Goal: Navigation & Orientation: Find specific page/section

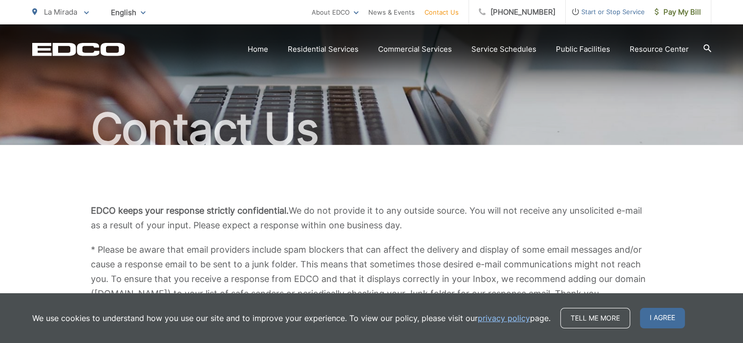
scroll to position [146, 0]
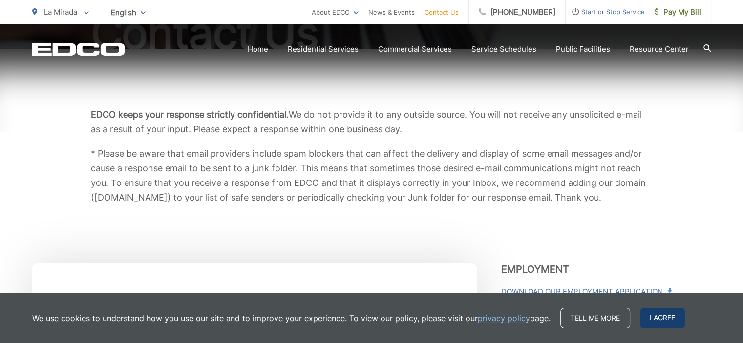
click at [652, 316] on span "I agree" at bounding box center [662, 318] width 45 height 21
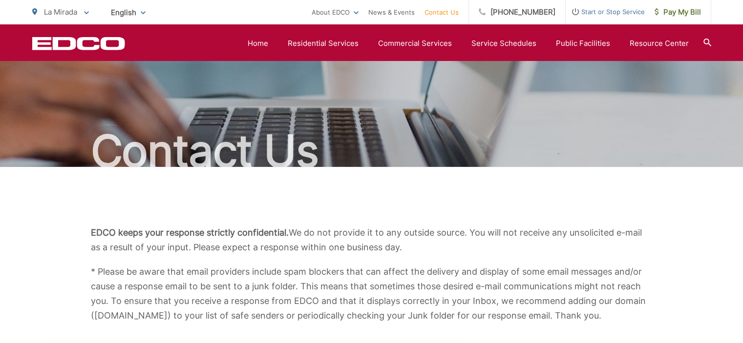
scroll to position [0, 0]
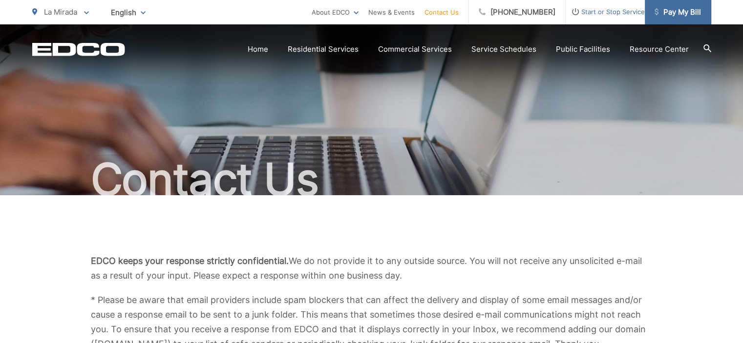
click at [676, 9] on span "Pay My Bill" at bounding box center [677, 12] width 46 height 12
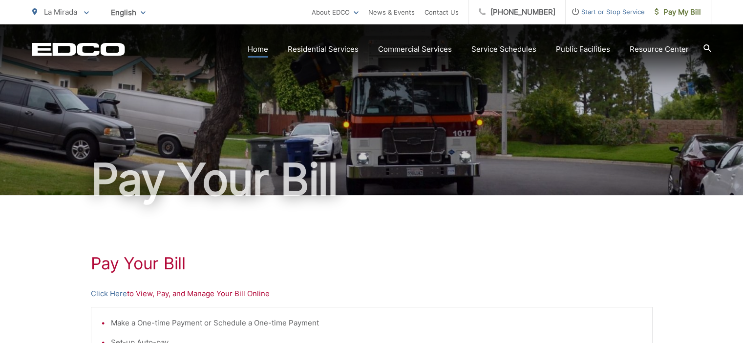
click at [265, 48] on link "Home" at bounding box center [258, 49] width 21 height 12
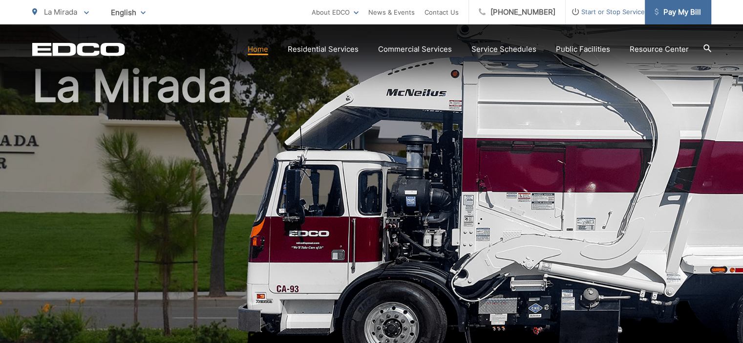
scroll to position [49, 0]
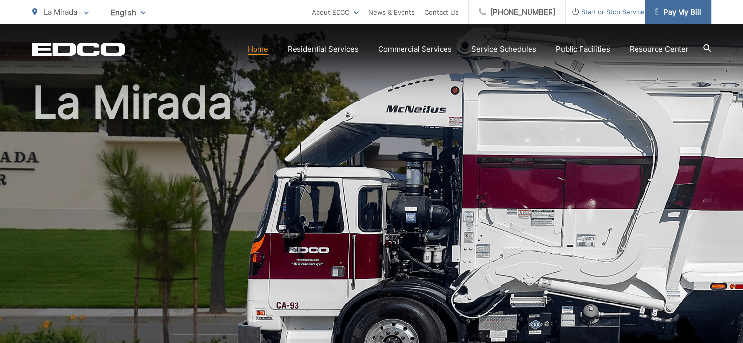
click at [676, 7] on span "Pay My Bill" at bounding box center [677, 12] width 46 height 12
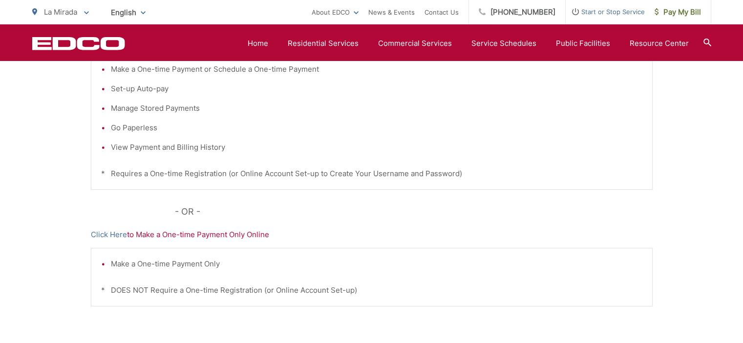
scroll to position [195, 0]
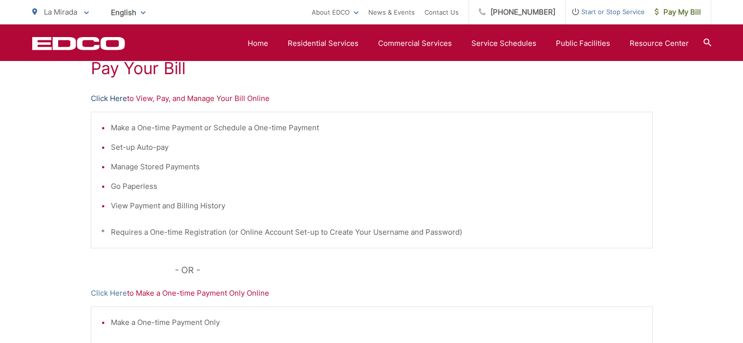
click at [110, 100] on link "Click Here" at bounding box center [109, 99] width 36 height 12
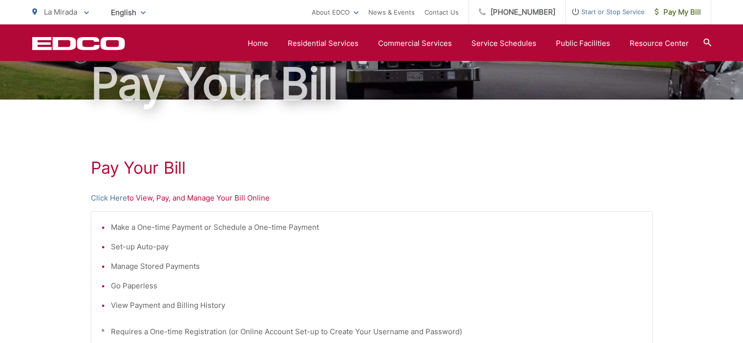
scroll to position [49, 0]
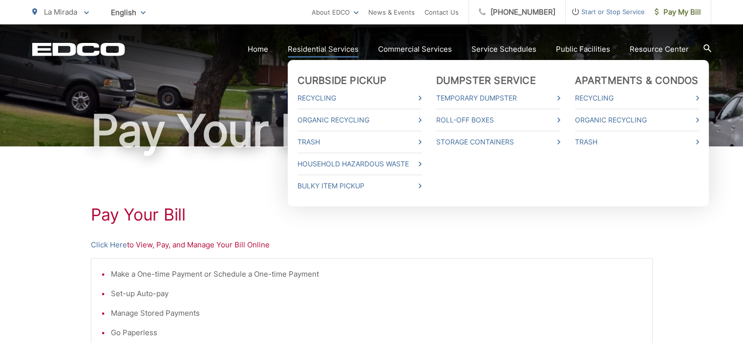
click at [316, 52] on link "Residential Services" at bounding box center [323, 49] width 71 height 12
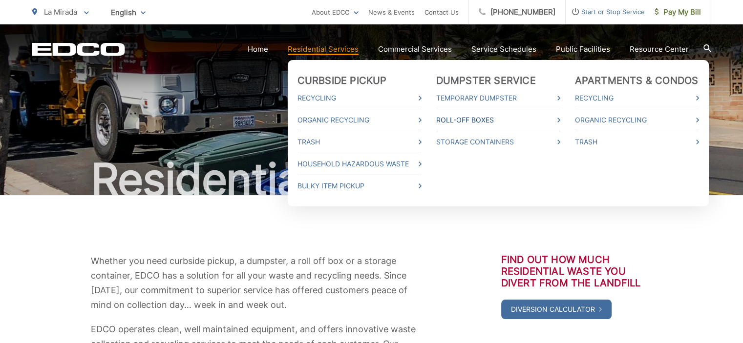
click at [560, 120] on icon at bounding box center [558, 120] width 3 height 5
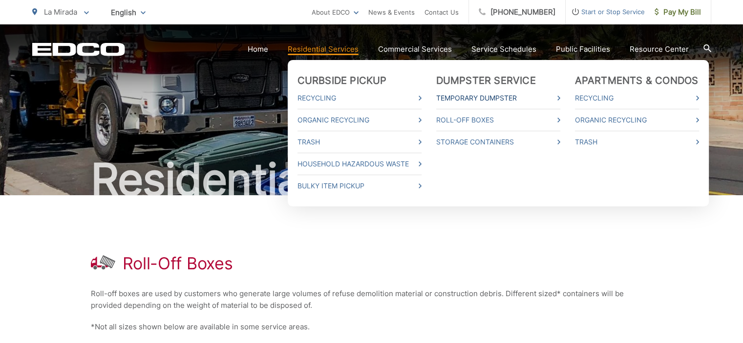
click at [560, 97] on icon at bounding box center [558, 98] width 3 height 5
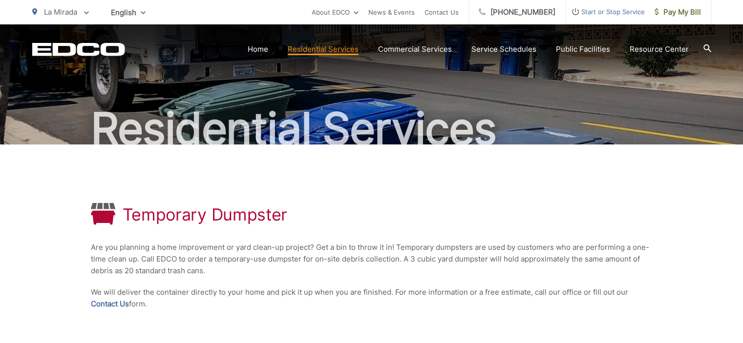
scroll to position [98, 0]
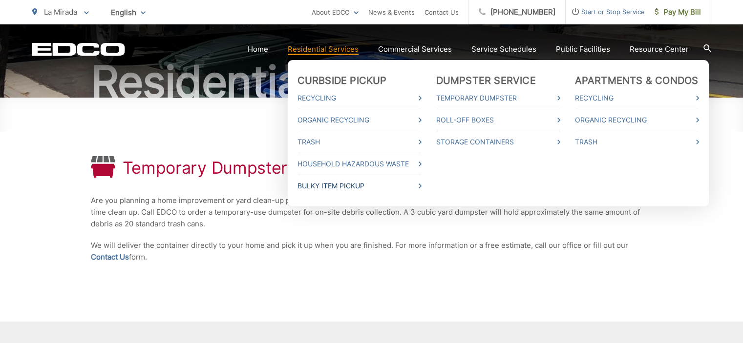
click at [421, 186] on icon at bounding box center [419, 186] width 3 height 5
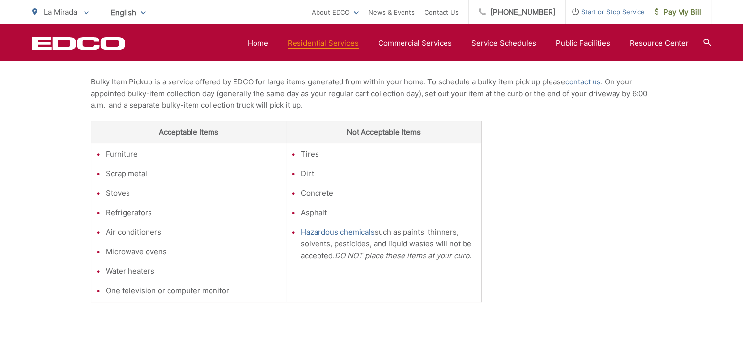
scroll to position [195, 0]
